Goal: Transaction & Acquisition: Register for event/course

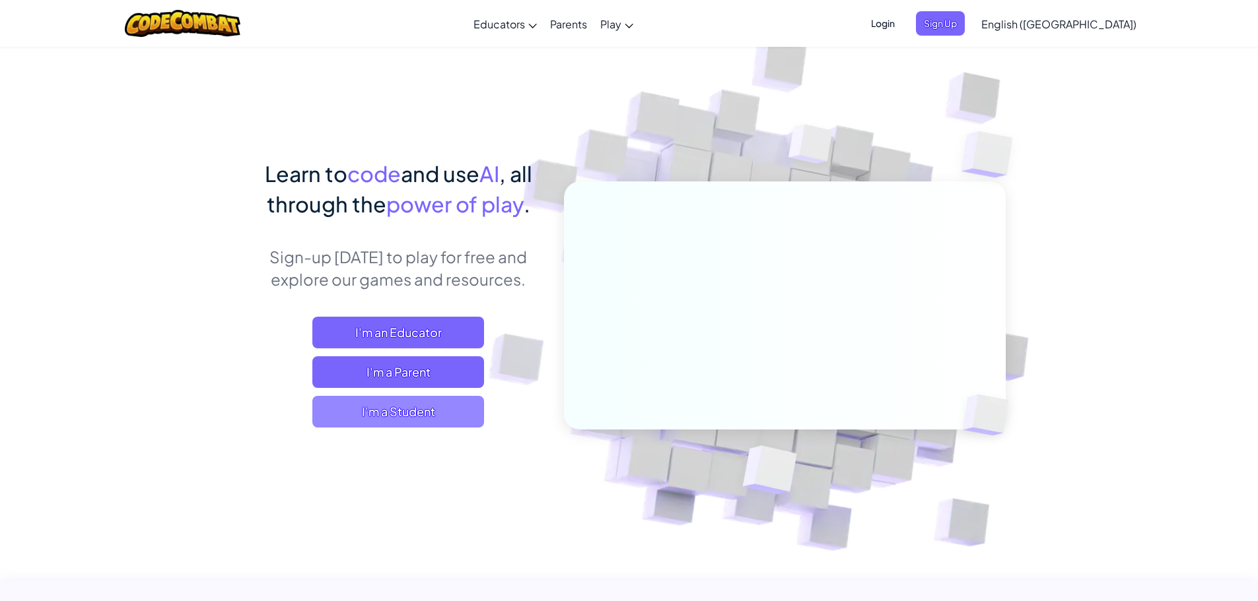
click at [427, 401] on span "I'm a Student" at bounding box center [398, 412] width 172 height 32
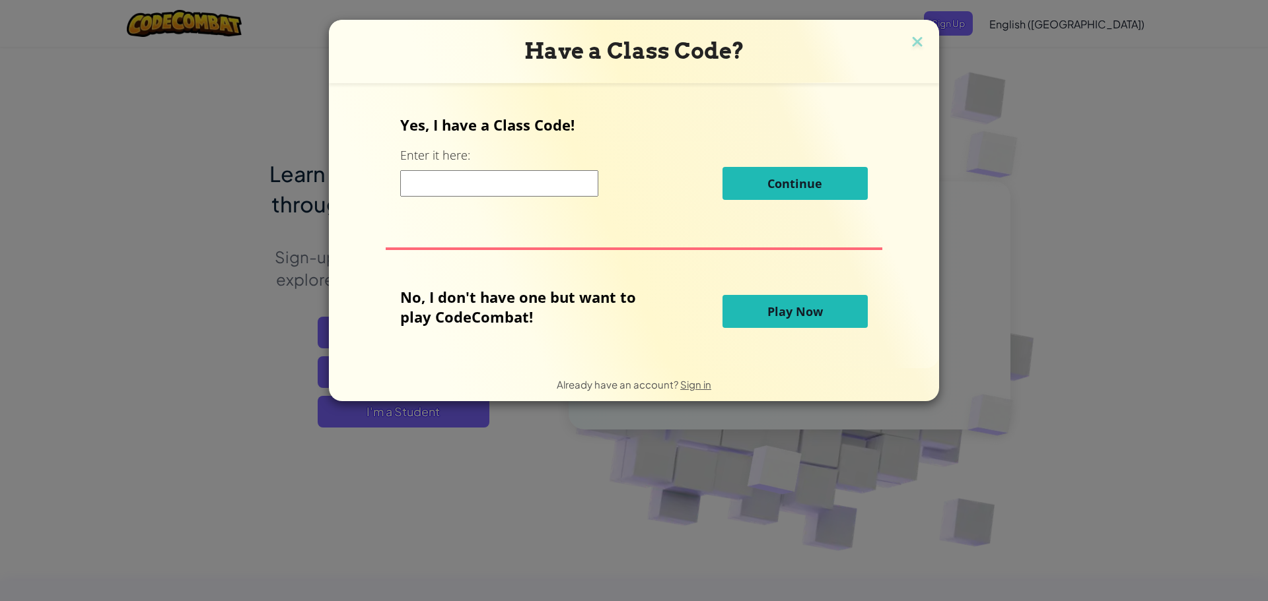
click at [576, 188] on input at bounding box center [499, 183] width 198 height 26
click at [693, 388] on span "Sign in" at bounding box center [695, 384] width 31 height 13
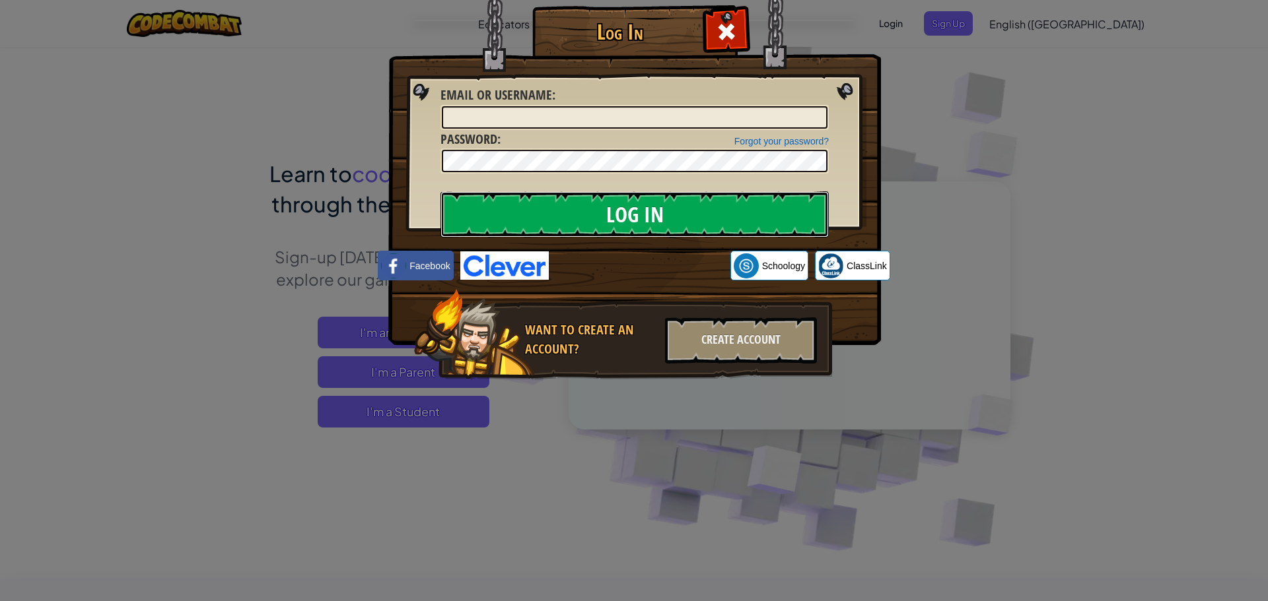
click at [633, 209] on input "Log In" at bounding box center [634, 214] width 388 height 46
